Goal: Task Accomplishment & Management: Complete application form

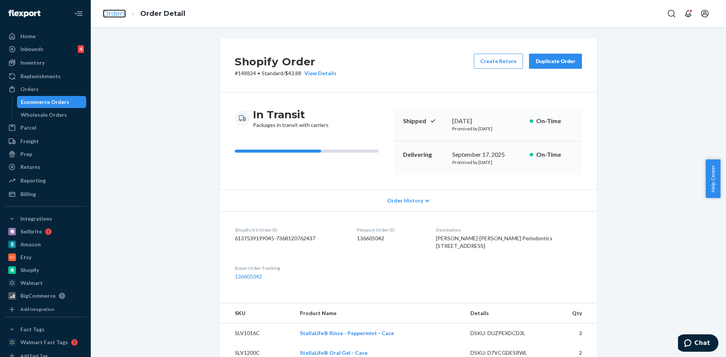
click at [112, 14] on link "Orders" at bounding box center [114, 13] width 23 height 8
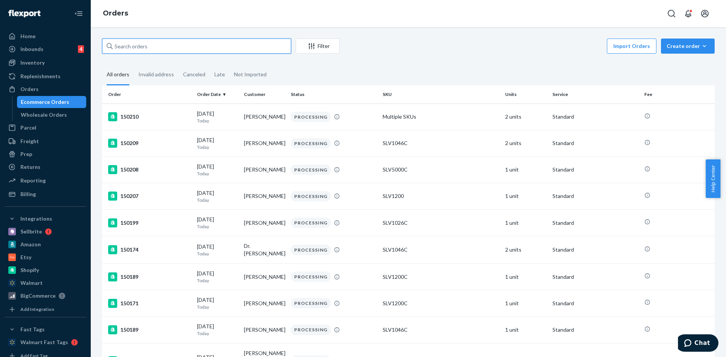
click at [117, 44] on input "text" at bounding box center [196, 46] width 189 height 15
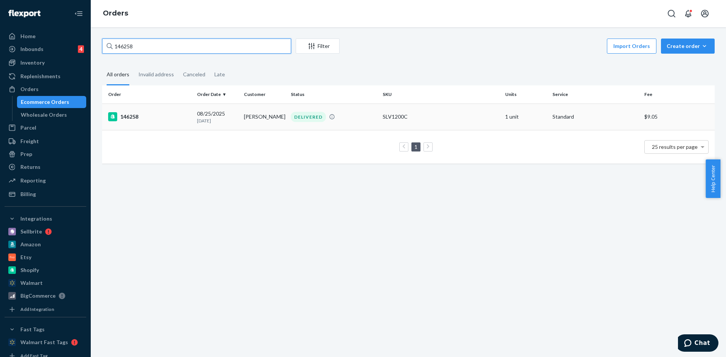
type input "146258"
click at [135, 118] on div "146258" at bounding box center [149, 116] width 83 height 9
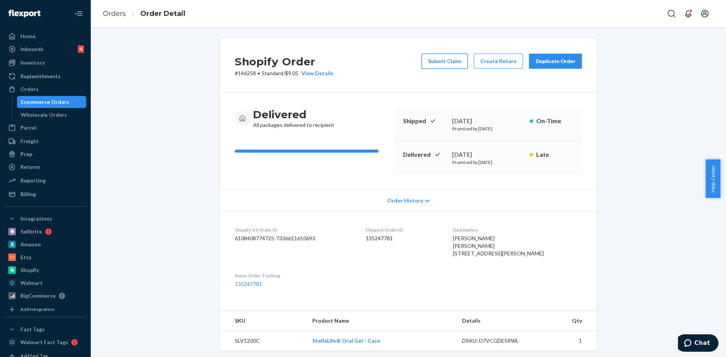
click at [450, 56] on button "Submit Claim" at bounding box center [445, 61] width 46 height 15
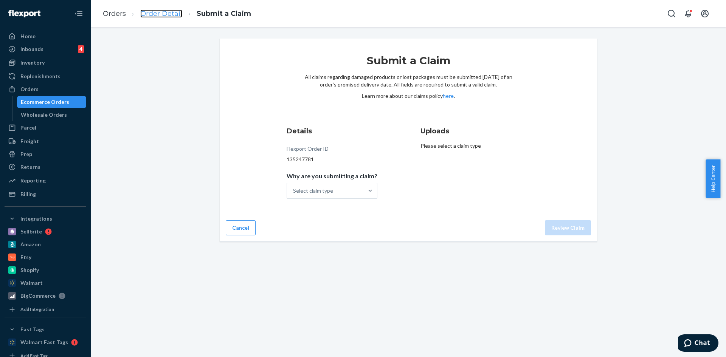
click at [171, 11] on link "Order Detail" at bounding box center [161, 13] width 42 height 8
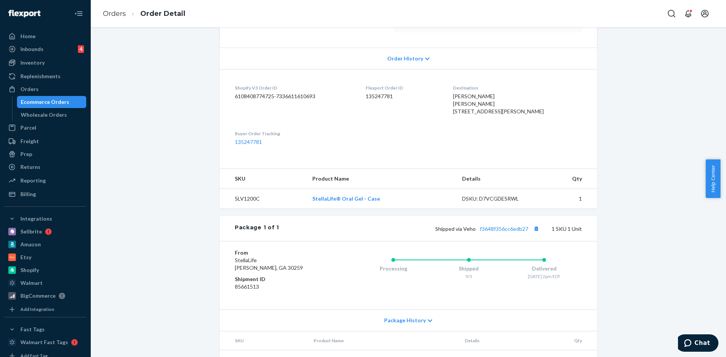
scroll to position [151, 0]
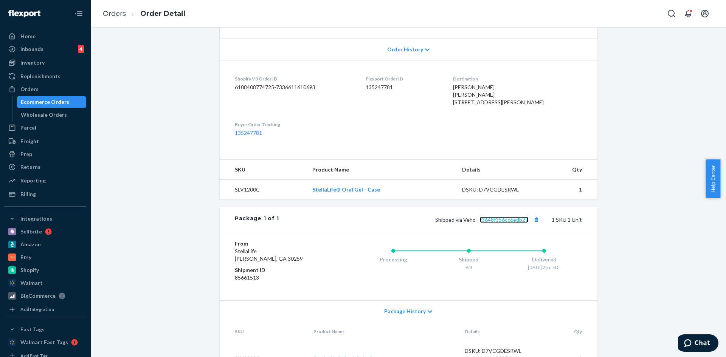
click at [493, 223] on link "f3648f356cc6edb27" at bounding box center [504, 220] width 48 height 6
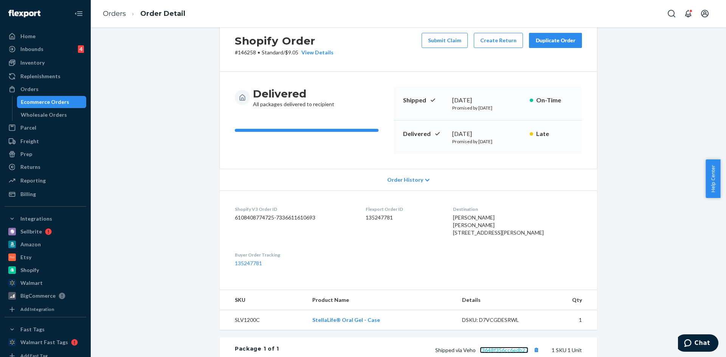
scroll to position [0, 0]
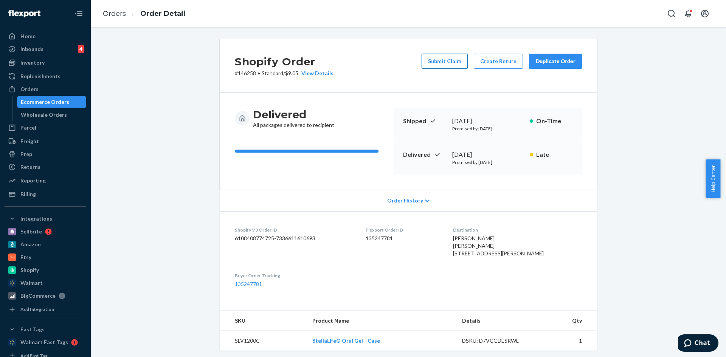
click at [447, 61] on button "Submit Claim" at bounding box center [445, 61] width 46 height 15
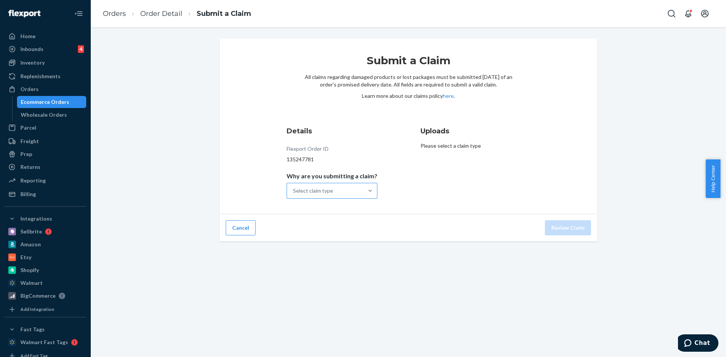
click at [317, 193] on div "Select claim type" at bounding box center [313, 191] width 40 height 8
click at [294, 193] on input "Why are you submitting a claim? Select claim type" at bounding box center [293, 191] width 1 height 8
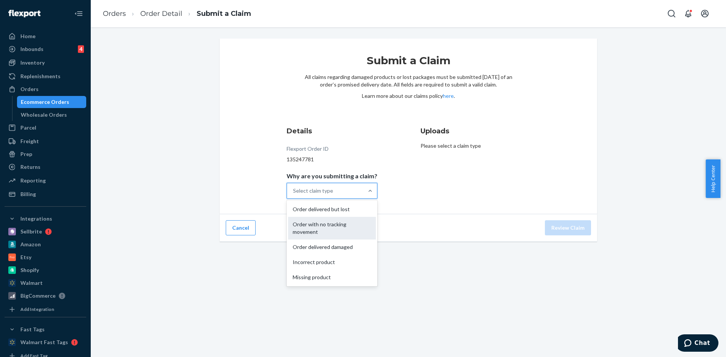
click at [314, 231] on div "Order with no tracking movement" at bounding box center [332, 228] width 88 height 23
click at [294, 195] on input "Why are you submitting a claim? option Order with no tracking movement focused,…" at bounding box center [293, 191] width 1 height 8
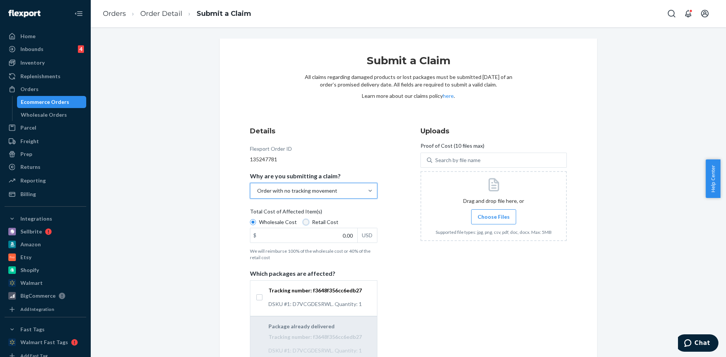
click at [303, 224] on input "Retail Cost" at bounding box center [306, 222] width 6 height 6
radio input "true"
radio input "false"
click at [329, 236] on input "0.00" at bounding box center [303, 235] width 107 height 14
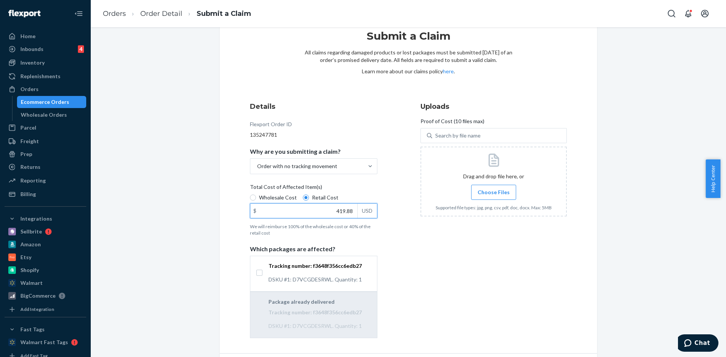
scroll to position [38, 0]
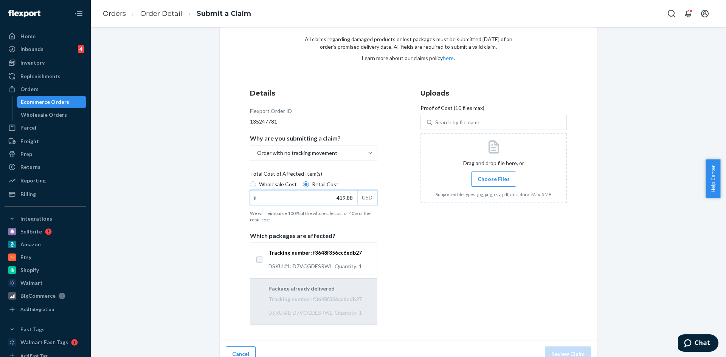
type input "419.88"
click at [258, 259] on input "Tracking number: f3648f356cc6edb27 DSKU #1: D7VCGDESRWL. Quantity: 1" at bounding box center [259, 260] width 6 height 6
checkbox input "true"
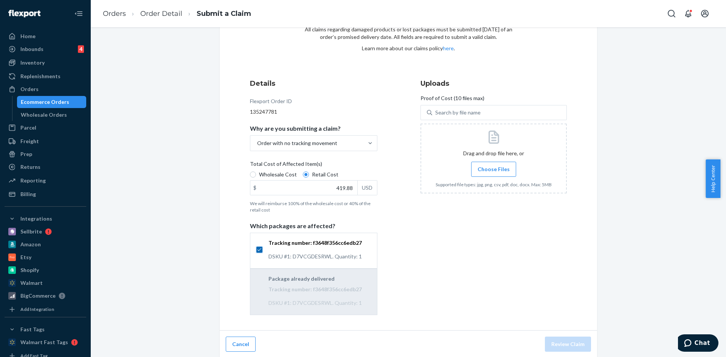
scroll to position [49, 0]
click at [494, 167] on span "Choose Files" at bounding box center [494, 169] width 32 height 8
click at [494, 167] on input "Choose Files" at bounding box center [494, 168] width 0 height 8
click at [571, 342] on button "Review Claim" at bounding box center [568, 343] width 46 height 15
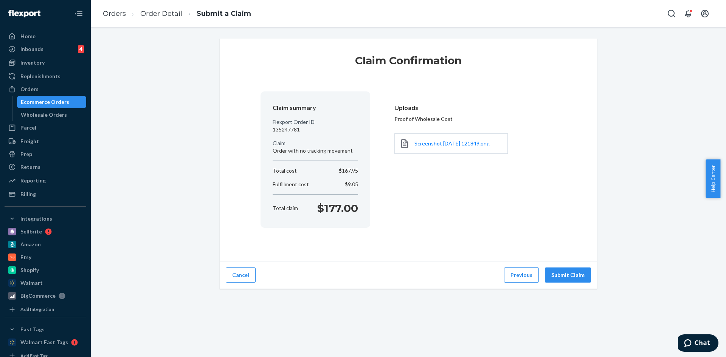
click at [286, 128] on p "135247781" at bounding box center [315, 130] width 85 height 8
copy p "135247781"
click at [568, 277] on button "Submit Claim" at bounding box center [568, 275] width 46 height 15
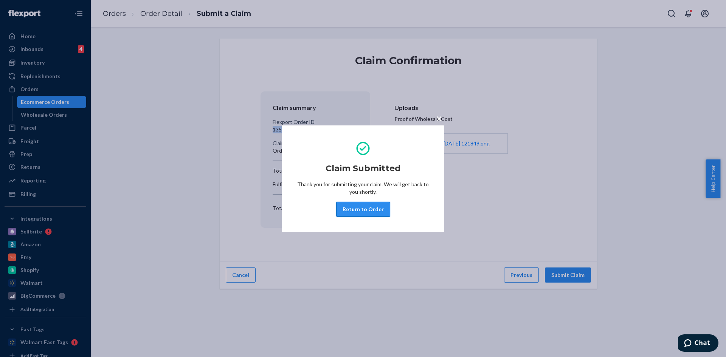
click at [370, 206] on button "Return to Order" at bounding box center [363, 209] width 54 height 15
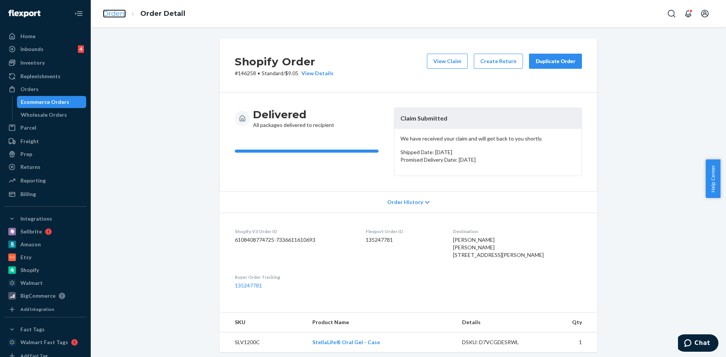
click at [121, 17] on link "Orders" at bounding box center [114, 13] width 23 height 8
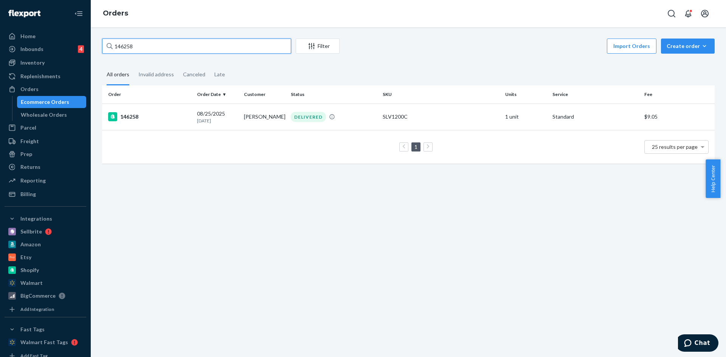
click at [123, 48] on input "146258" at bounding box center [196, 46] width 189 height 15
paste input "7513"
type input "147513"
click at [134, 116] on div "147513" at bounding box center [149, 116] width 83 height 9
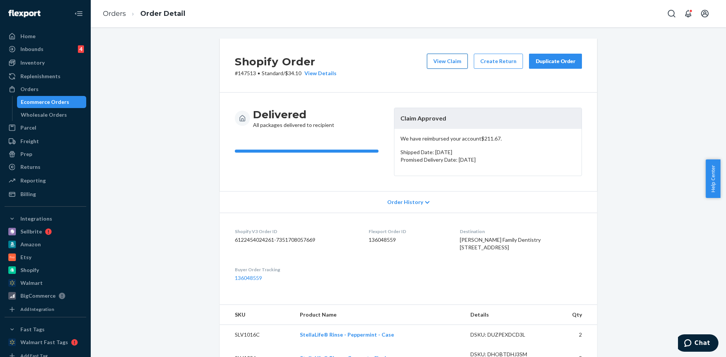
click at [435, 66] on button "View Claim" at bounding box center [447, 61] width 41 height 15
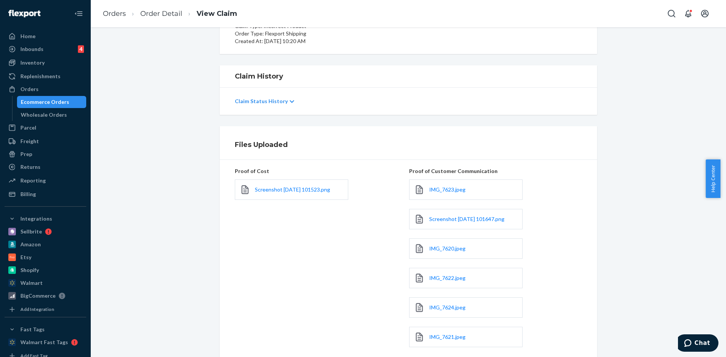
scroll to position [113, 0]
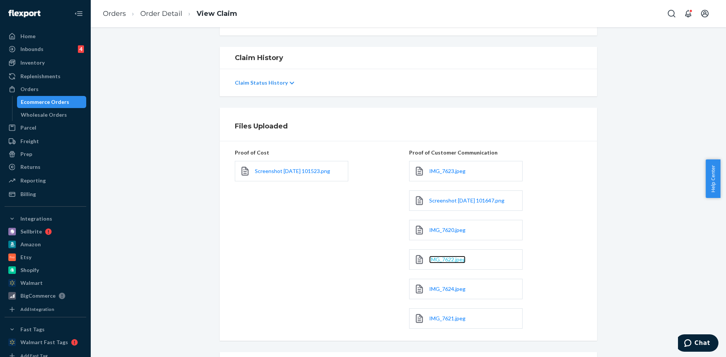
click at [458, 257] on span "IMG_7622.jpeg" at bounding box center [447, 259] width 36 height 6
click at [158, 17] on link "Order Detail" at bounding box center [161, 13] width 42 height 8
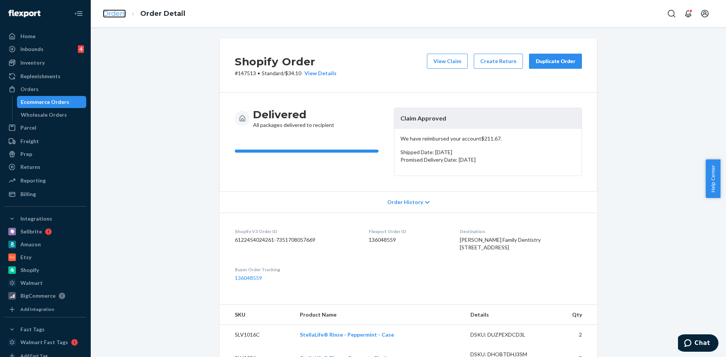
click at [111, 12] on link "Orders" at bounding box center [114, 13] width 23 height 8
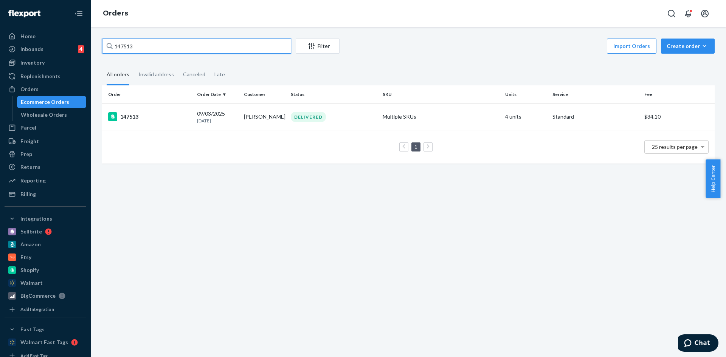
click at [137, 45] on input "147513" at bounding box center [196, 46] width 189 height 15
type input "146258"
click at [134, 116] on div "146258" at bounding box center [149, 116] width 83 height 9
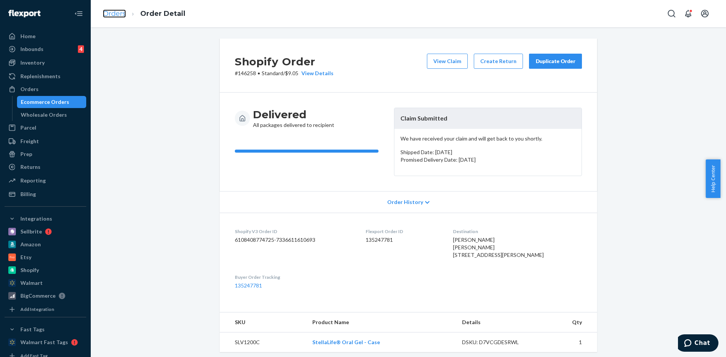
click at [110, 16] on link "Orders" at bounding box center [114, 13] width 23 height 8
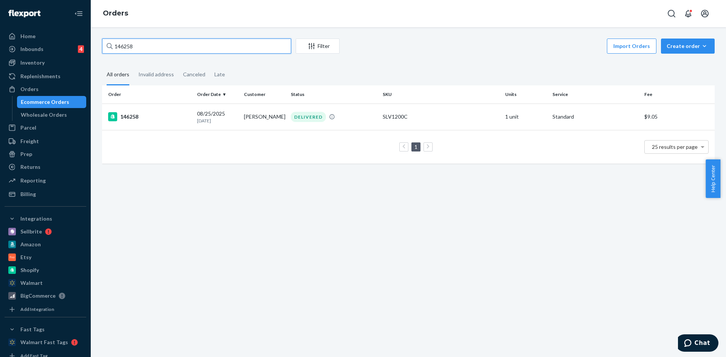
click at [132, 45] on input "146258" at bounding box center [196, 46] width 189 height 15
type input "146874"
click at [124, 115] on div "146874" at bounding box center [149, 116] width 83 height 9
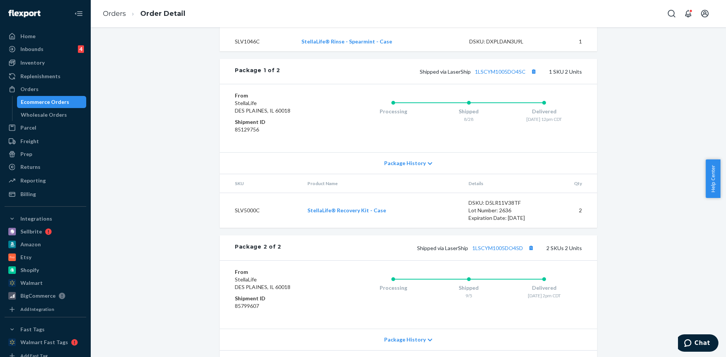
scroll to position [320, 0]
click at [492, 251] on link "1LSCYM1005DO4SD" at bounding box center [497, 247] width 51 height 6
click at [489, 74] on link "1LSCYM1005DO4SC" at bounding box center [500, 71] width 51 height 6
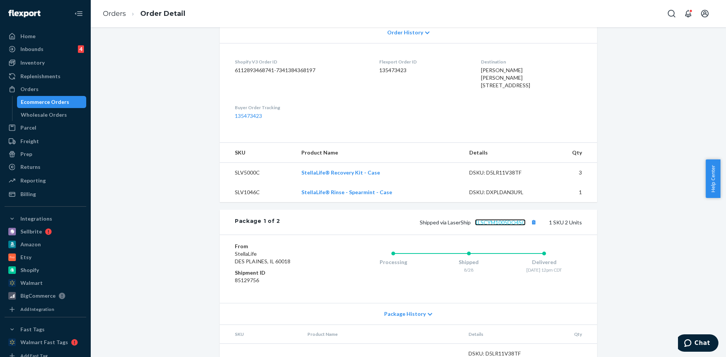
scroll to position [0, 0]
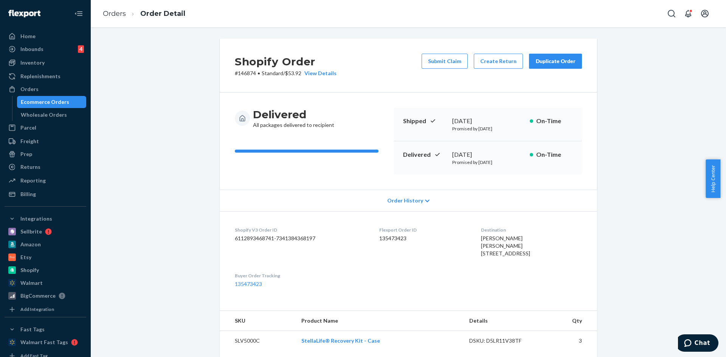
click at [387, 238] on dd "135473423" at bounding box center [423, 239] width 89 height 8
copy dd "135473423"
click at [239, 74] on p "# 146874 • Standard / $53.92 View Details" at bounding box center [286, 74] width 102 height 8
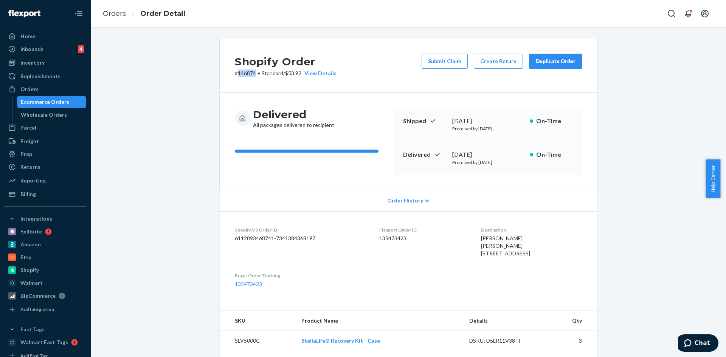
copy p "146874"
click at [481, 239] on span "[PERSON_NAME] [PERSON_NAME] [STREET_ADDRESS]" at bounding box center [505, 246] width 49 height 22
copy span "[PERSON_NAME]"
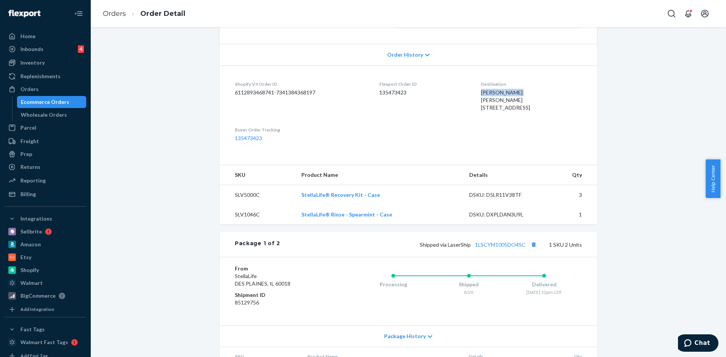
scroll to position [151, 0]
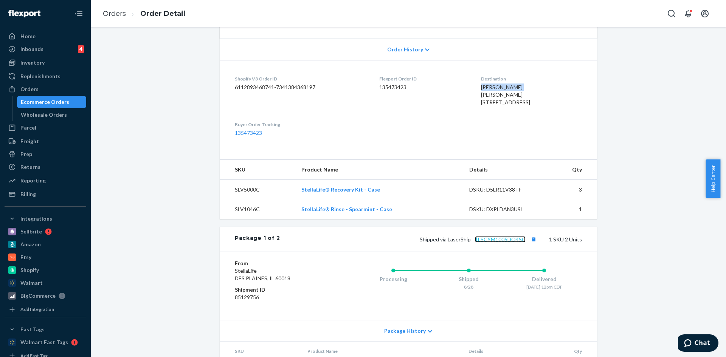
click at [490, 243] on link "1LSCYM1005DO4SC" at bounding box center [500, 239] width 51 height 6
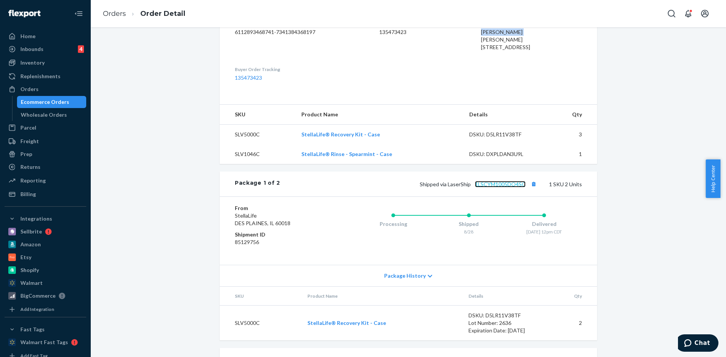
scroll to position [265, 0]
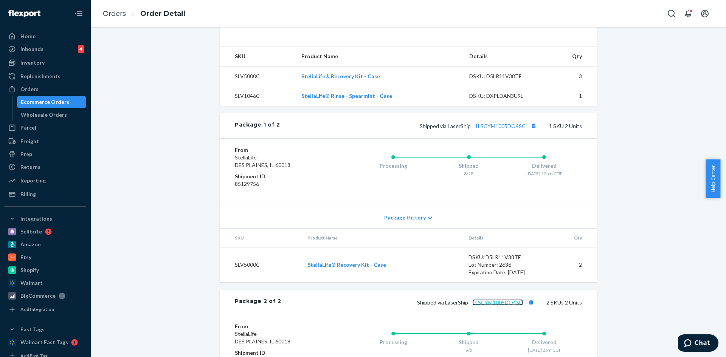
click at [486, 306] on link "1LSCYM1005DO4SD" at bounding box center [497, 303] width 51 height 6
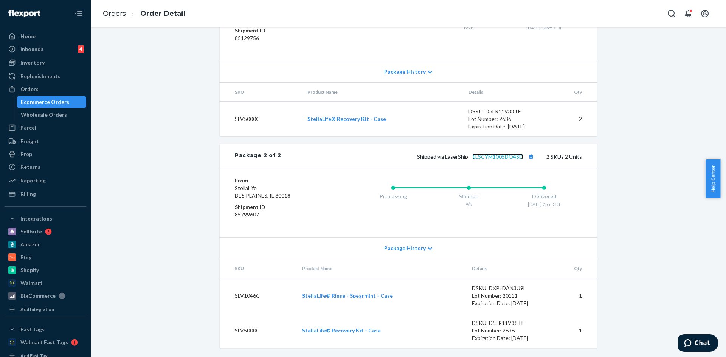
scroll to position [433, 0]
click at [479, 157] on link "1LSCYM1005DO4SD" at bounding box center [497, 157] width 51 height 6
click at [33, 63] on div "Inventory" at bounding box center [32, 63] width 24 height 8
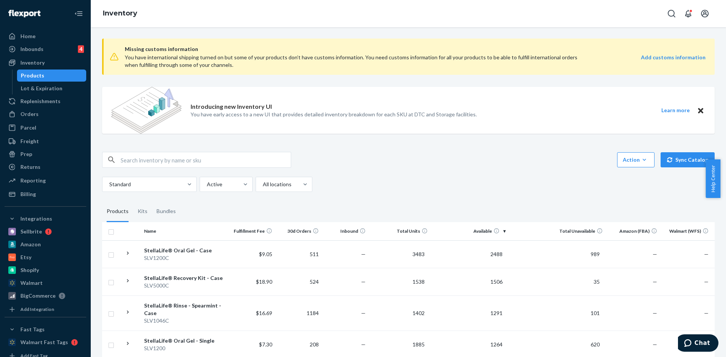
click at [698, 109] on icon "Close" at bounding box center [700, 110] width 5 height 5
